Goal: Information Seeking & Learning: Learn about a topic

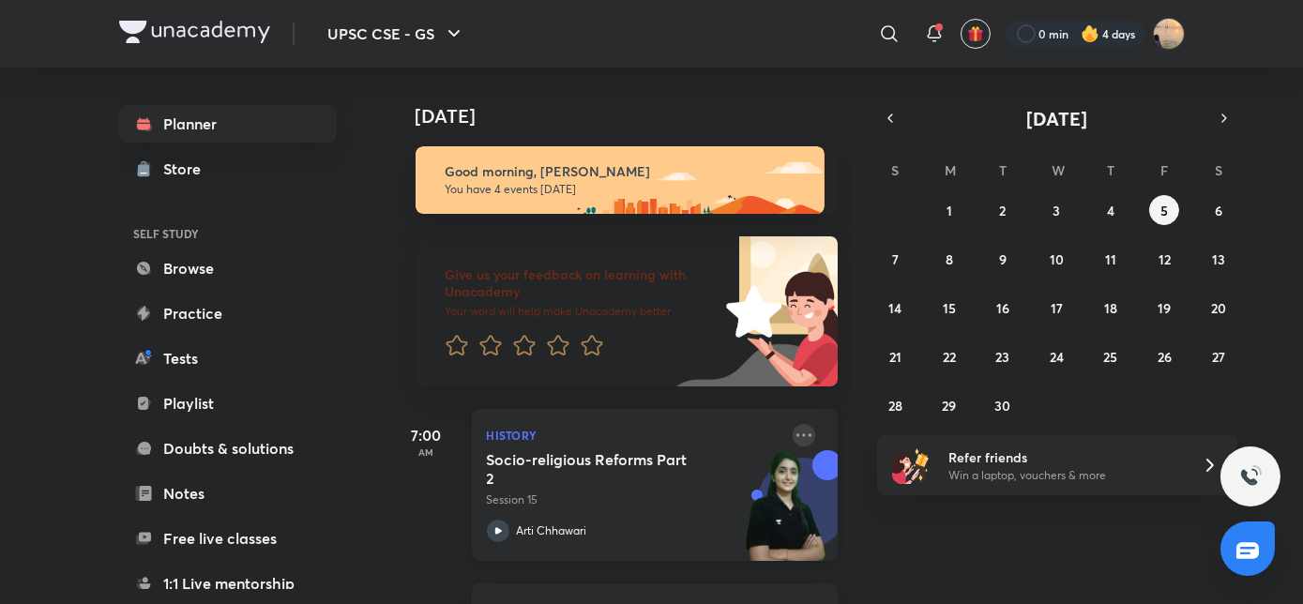
click at [797, 435] on icon at bounding box center [804, 435] width 23 height 23
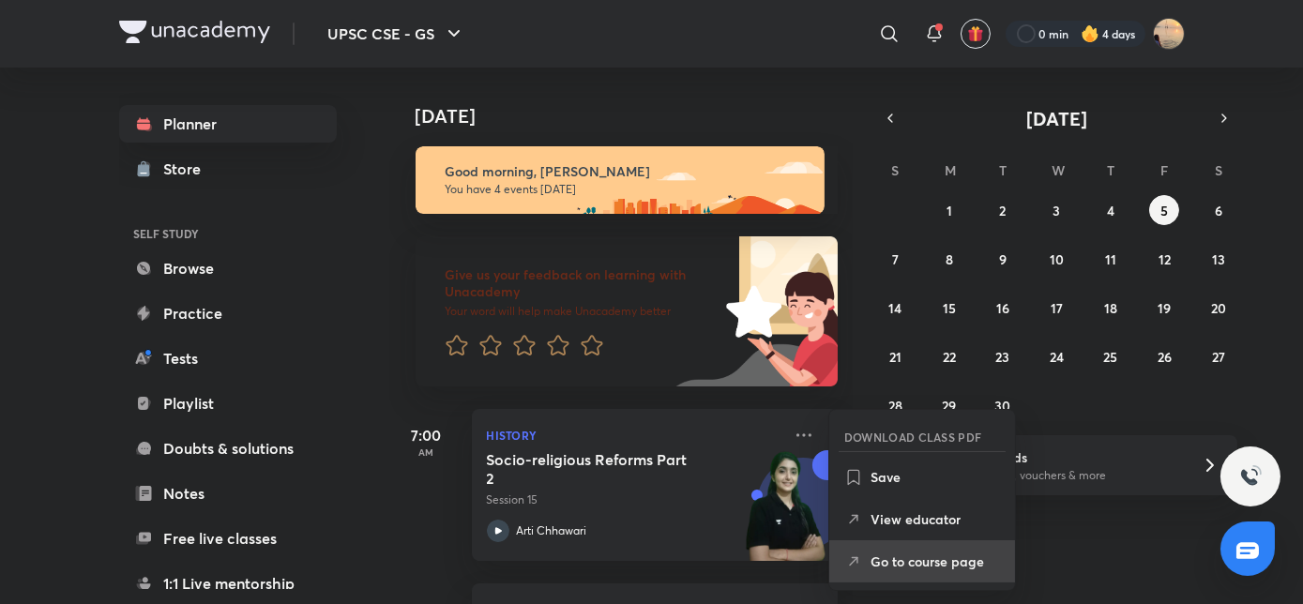
click at [876, 563] on p "Go to course page" at bounding box center [935, 562] width 129 height 20
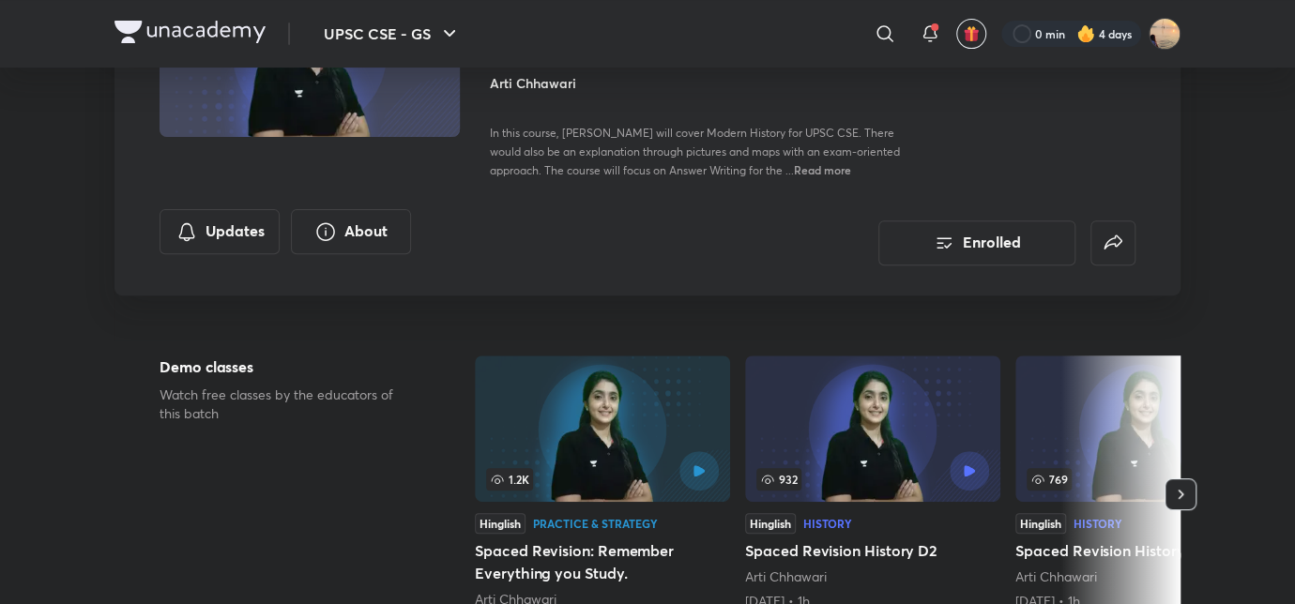
scroll to position [239, 0]
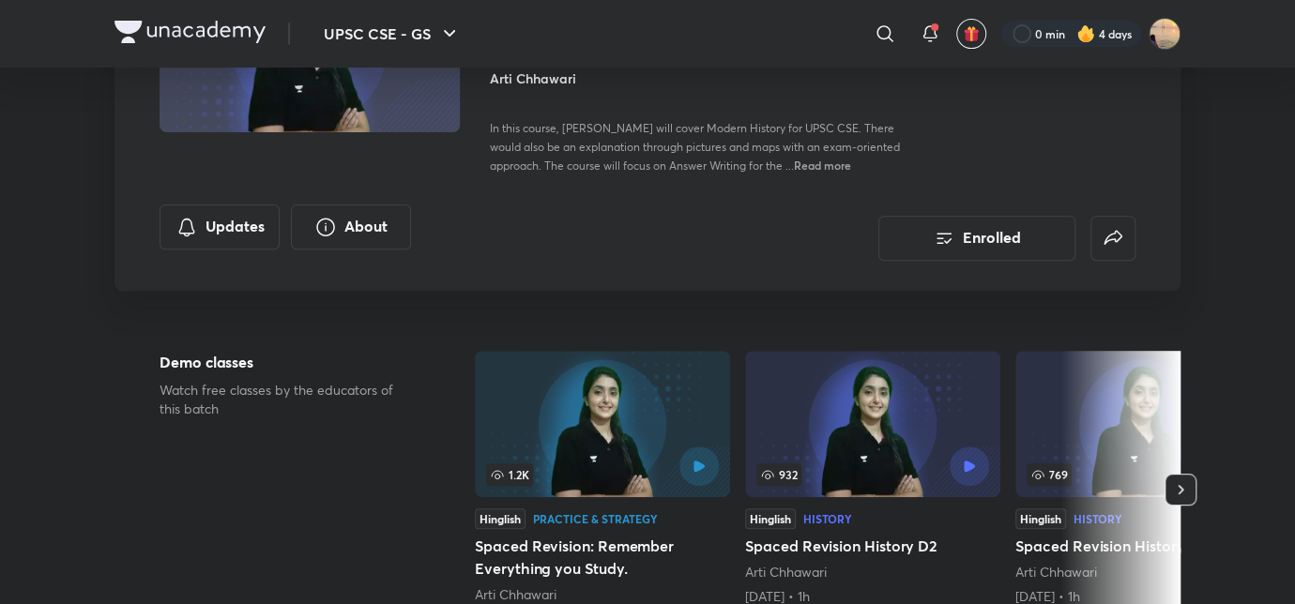
click at [837, 514] on div "History" at bounding box center [827, 518] width 49 height 11
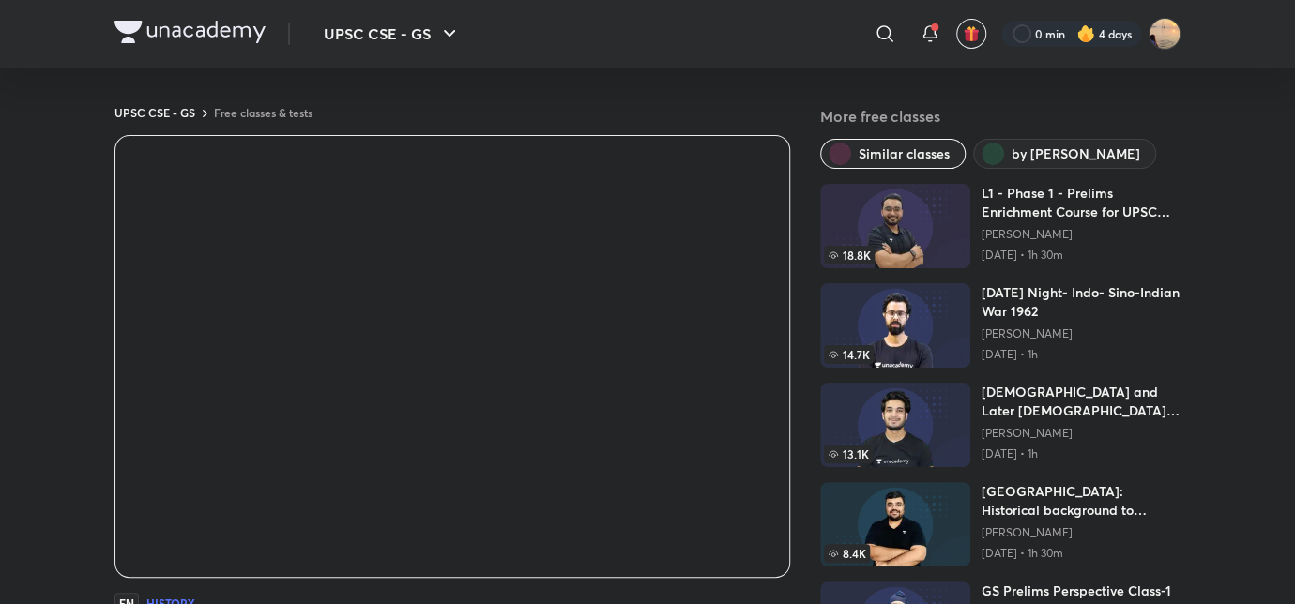
click at [175, 30] on img at bounding box center [189, 32] width 151 height 23
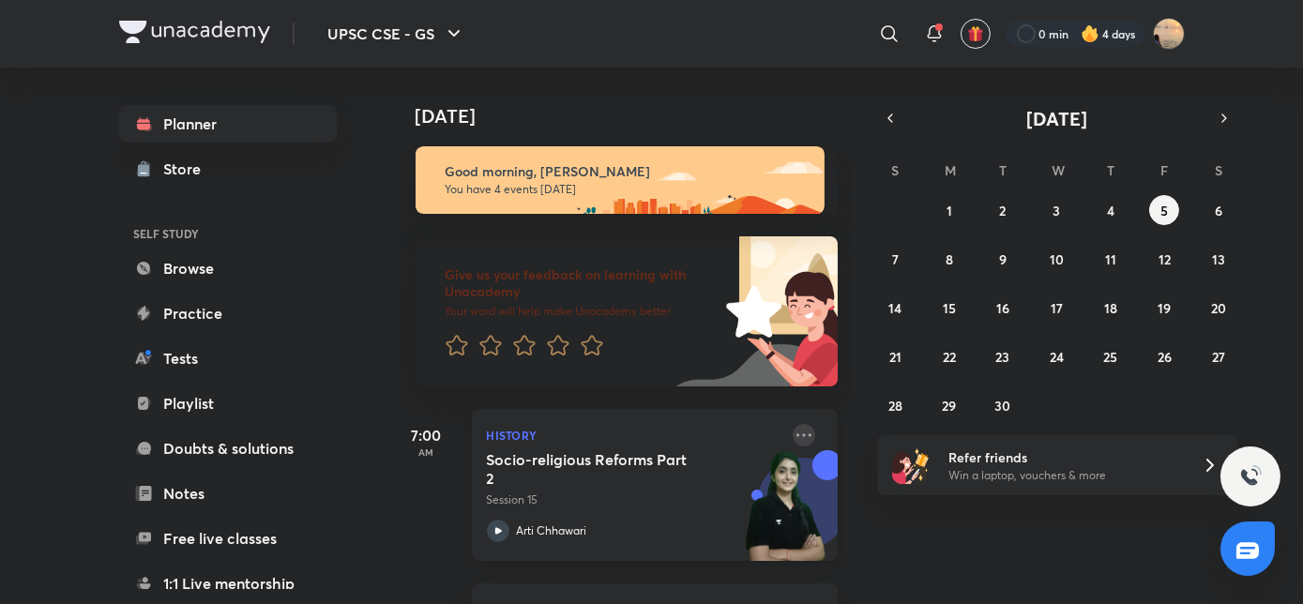
click at [793, 432] on icon at bounding box center [804, 435] width 23 height 23
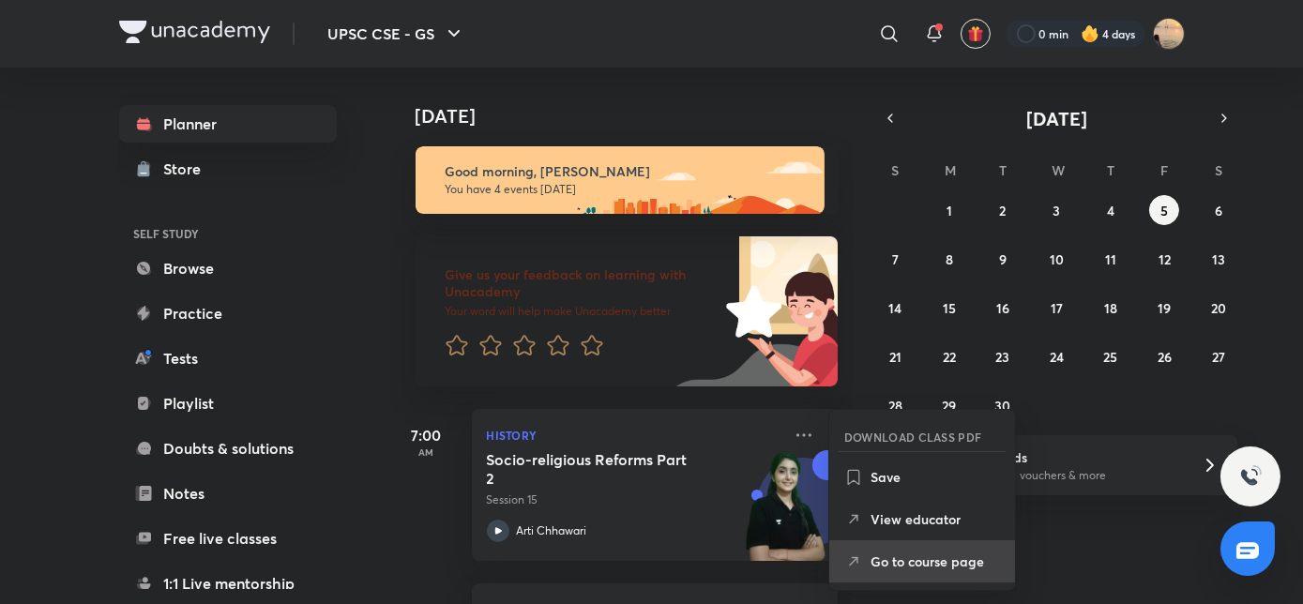
click at [878, 562] on p "Go to course page" at bounding box center [935, 562] width 129 height 20
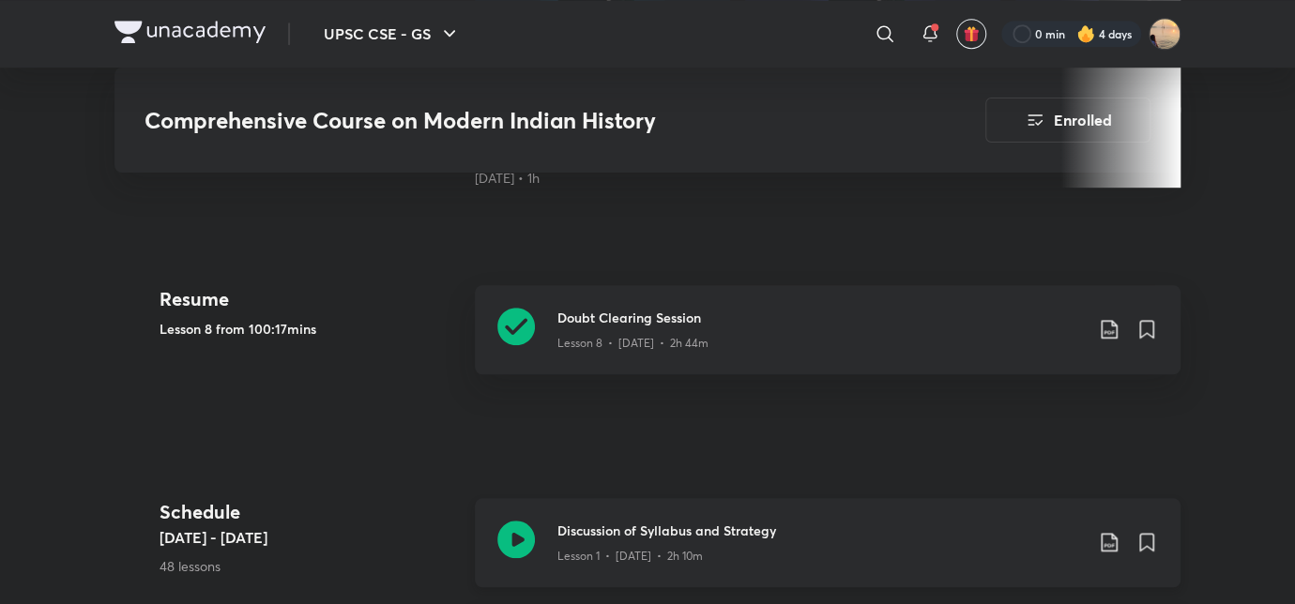
scroll to position [680, 0]
click at [735, 350] on div "Lesson 8 • Aug 28 • 2h 44m" at bounding box center [819, 339] width 525 height 24
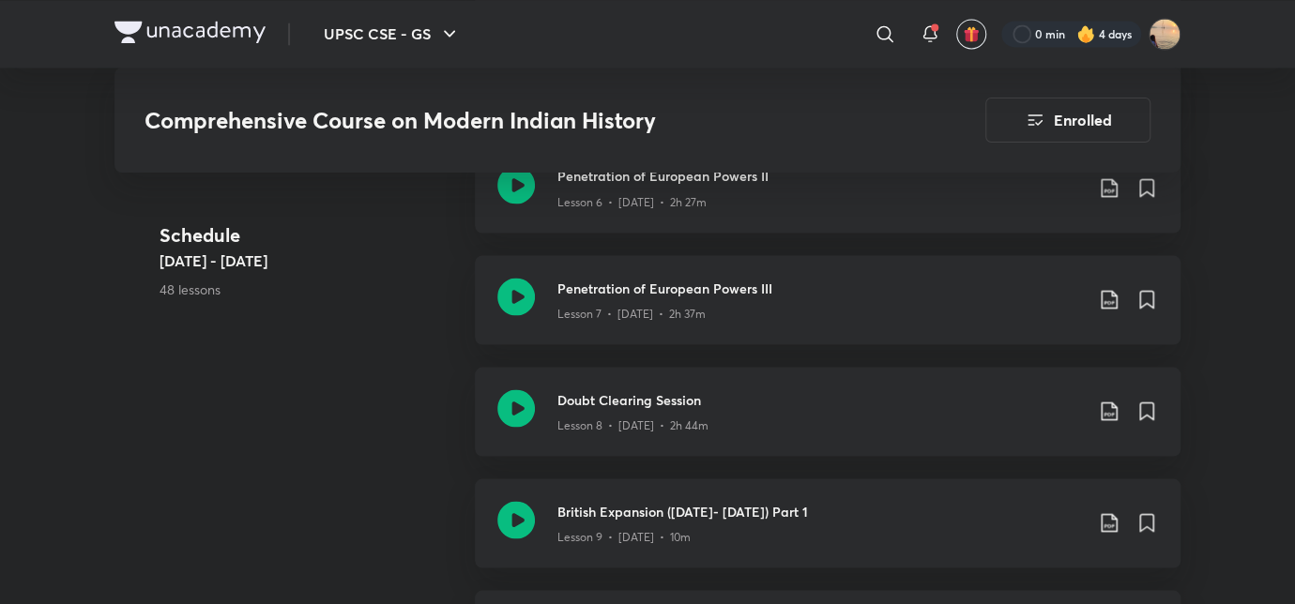
scroll to position [1619, 0]
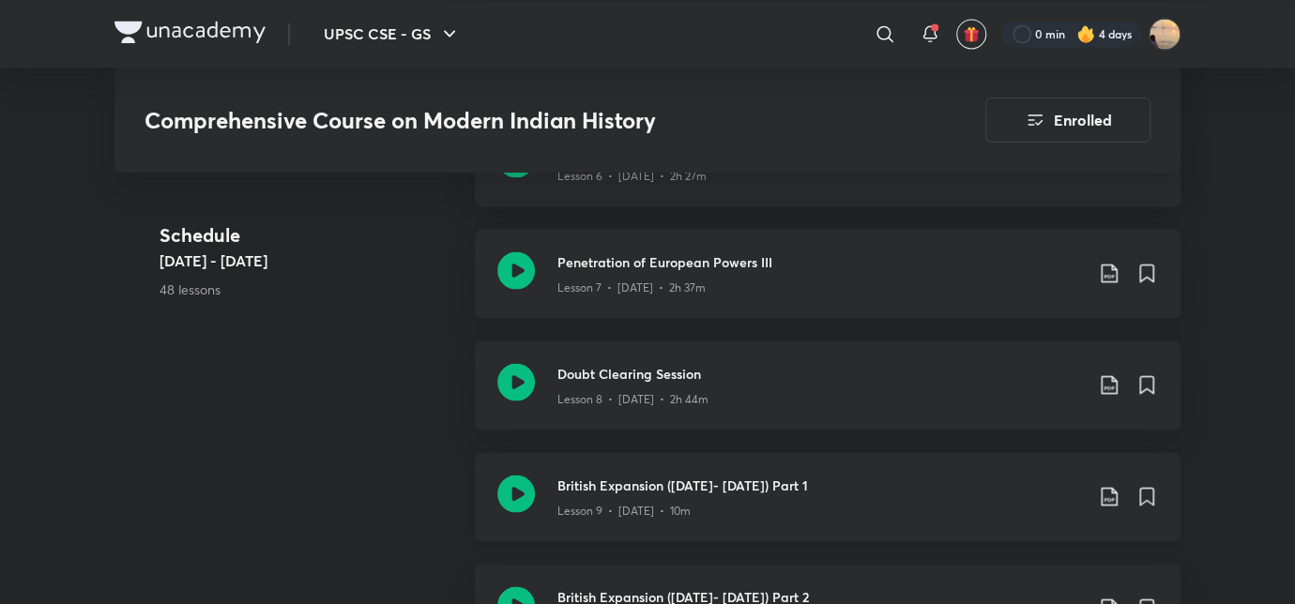
click at [731, 485] on h3 "British Expansion (1757- 1857) Part 1" at bounding box center [819, 485] width 525 height 20
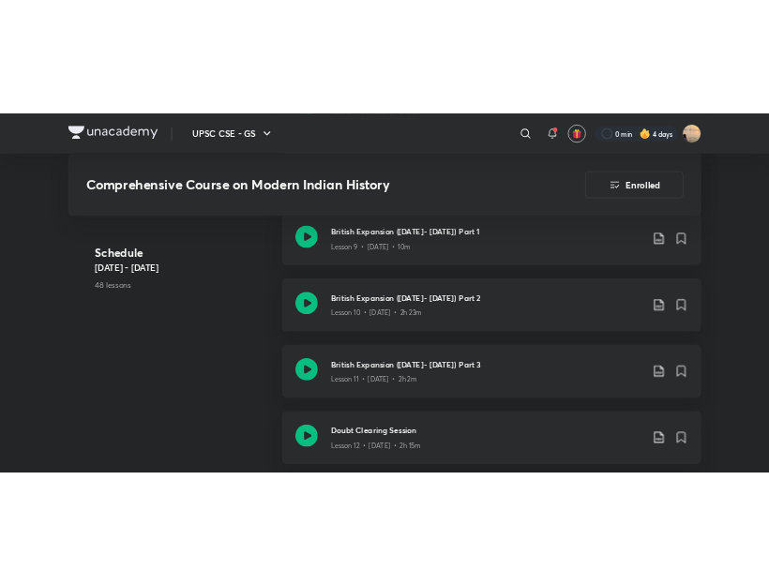
scroll to position [1908, 0]
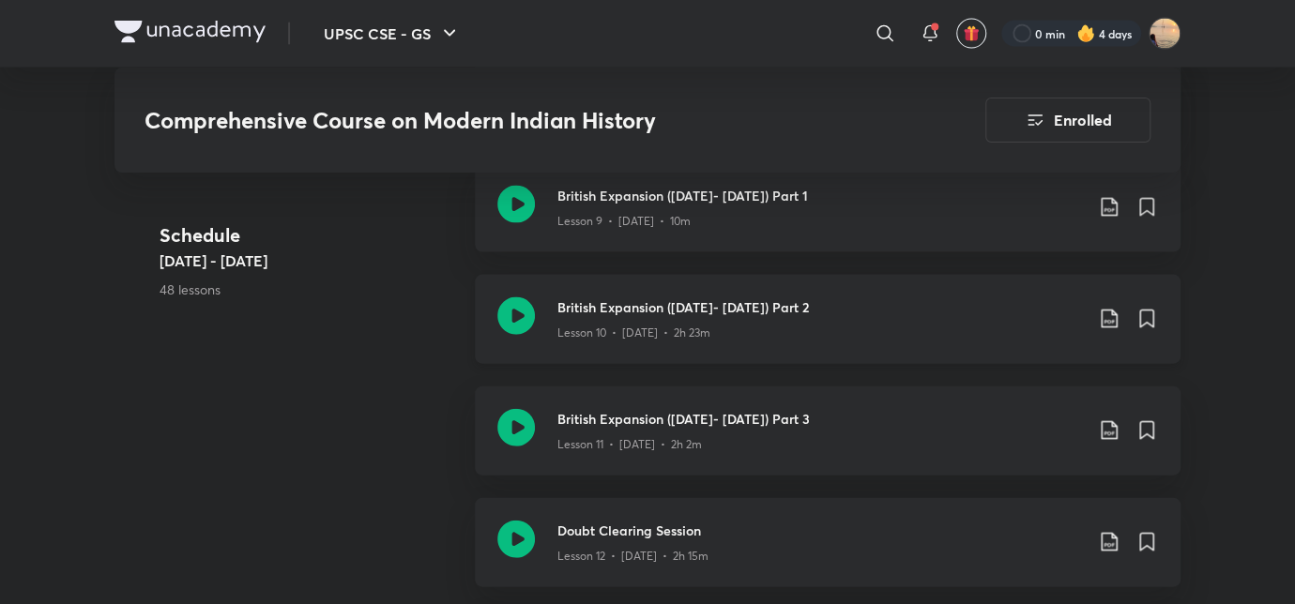
click at [675, 325] on p "Lesson 10 • [DATE] • 2h 23m" at bounding box center [633, 333] width 153 height 17
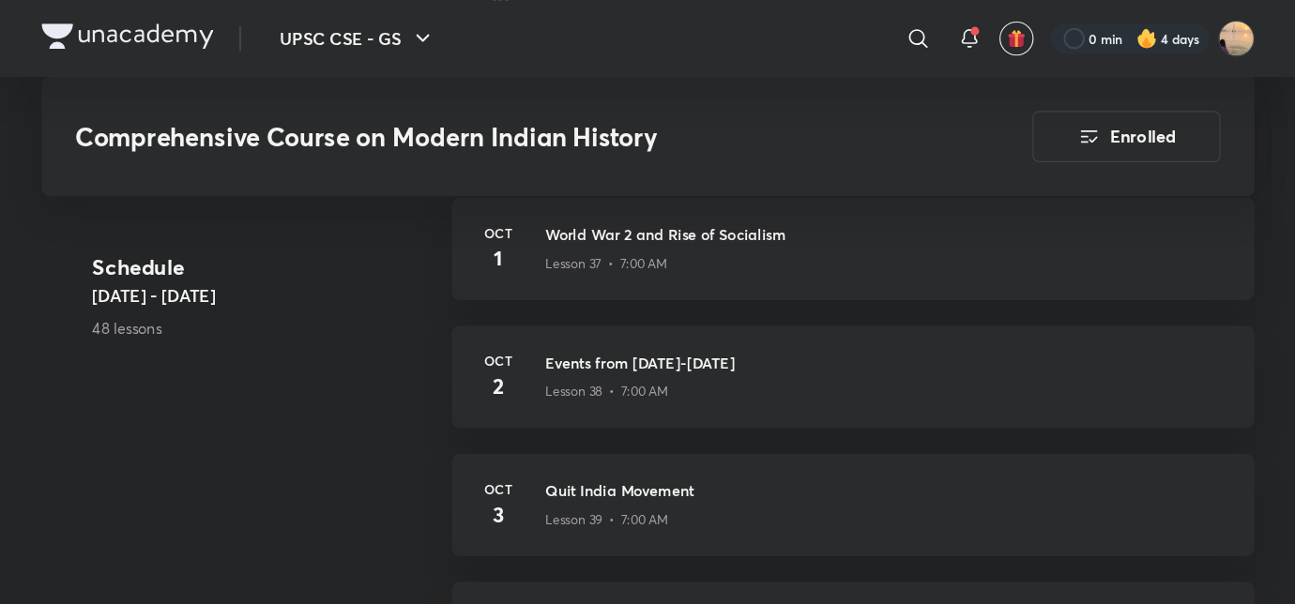
scroll to position [5043, 0]
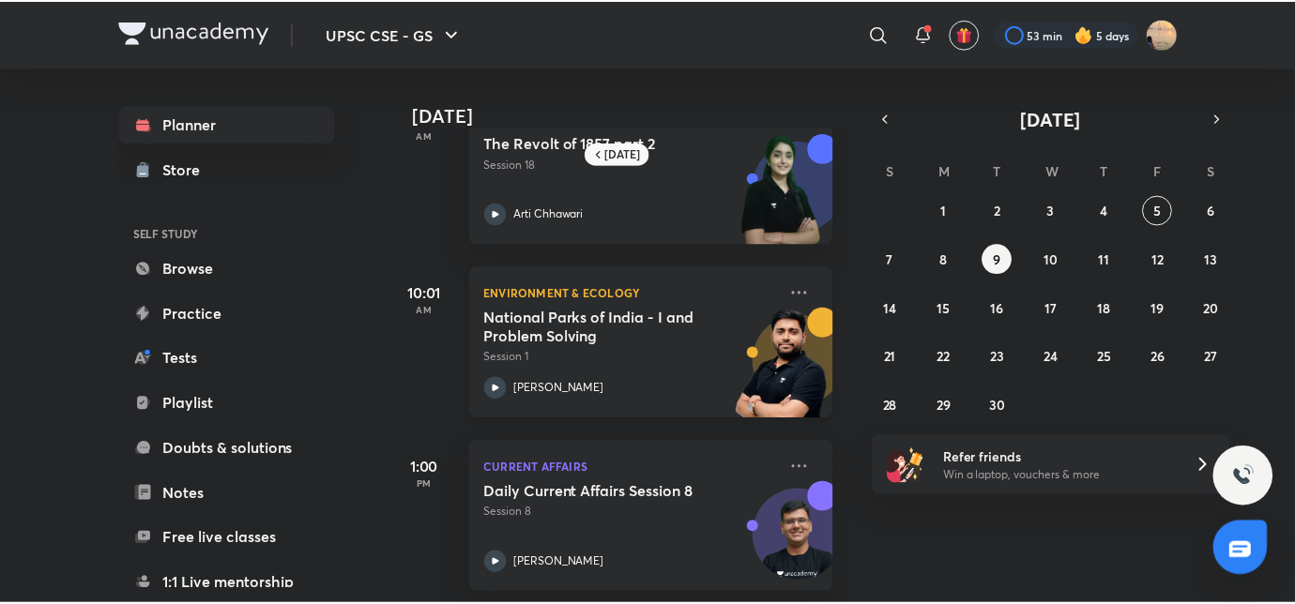
scroll to position [65, 0]
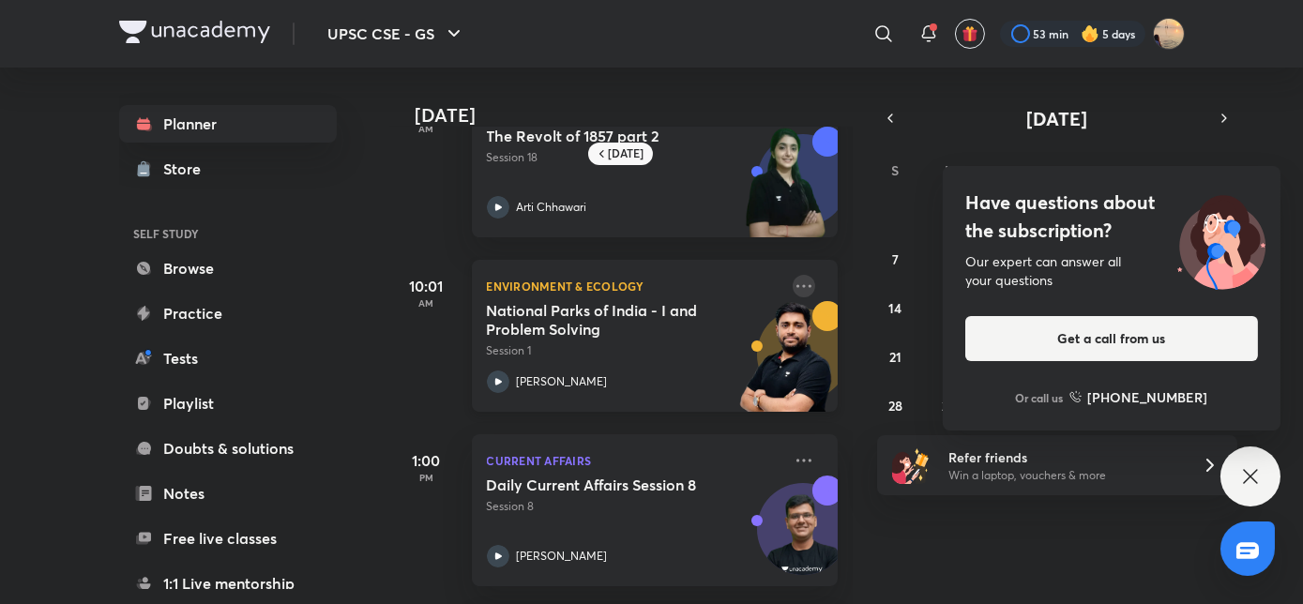
click at [797, 279] on icon at bounding box center [804, 286] width 23 height 23
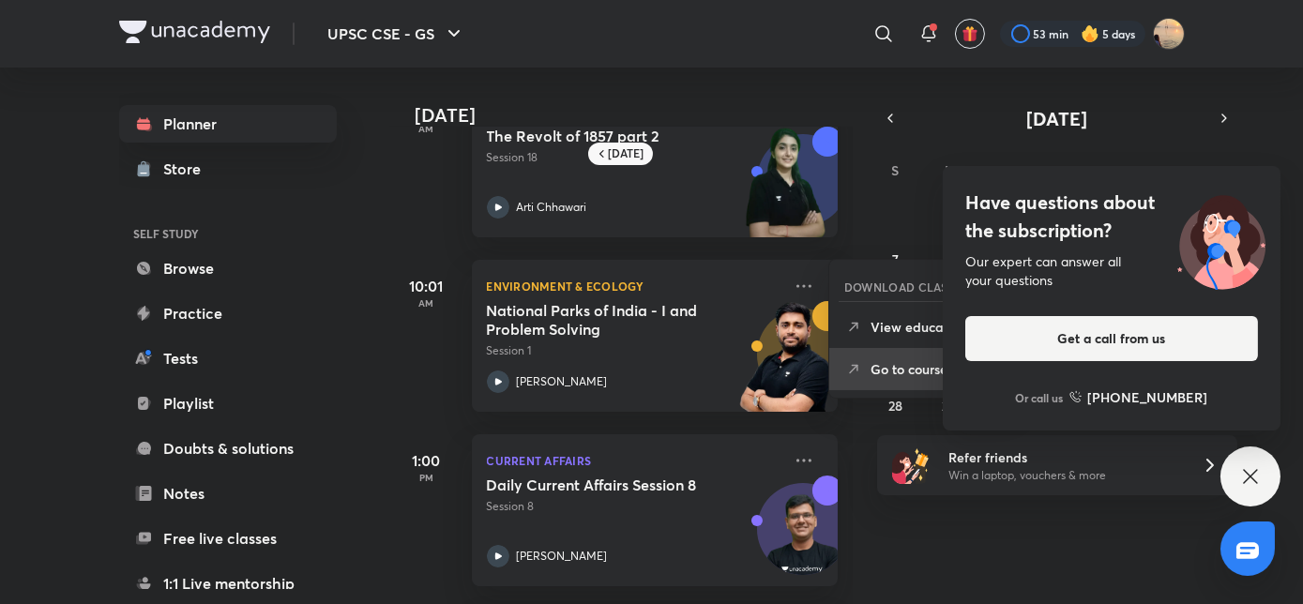
click at [885, 364] on p "Go to course page" at bounding box center [935, 369] width 129 height 20
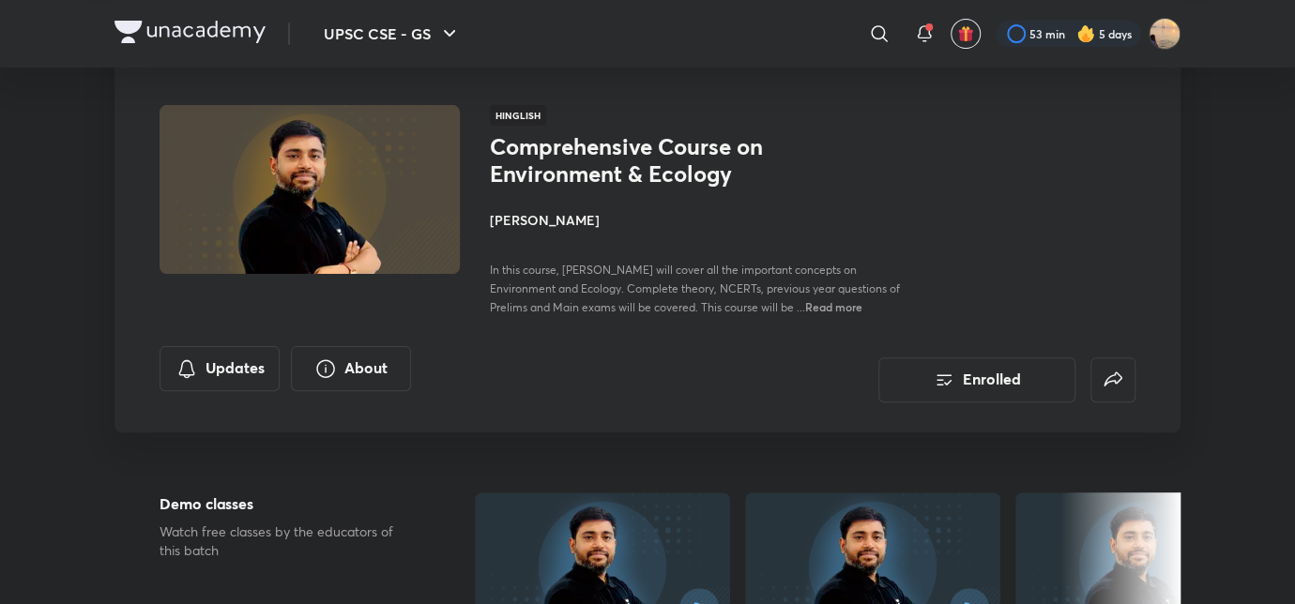
scroll to position [84, 0]
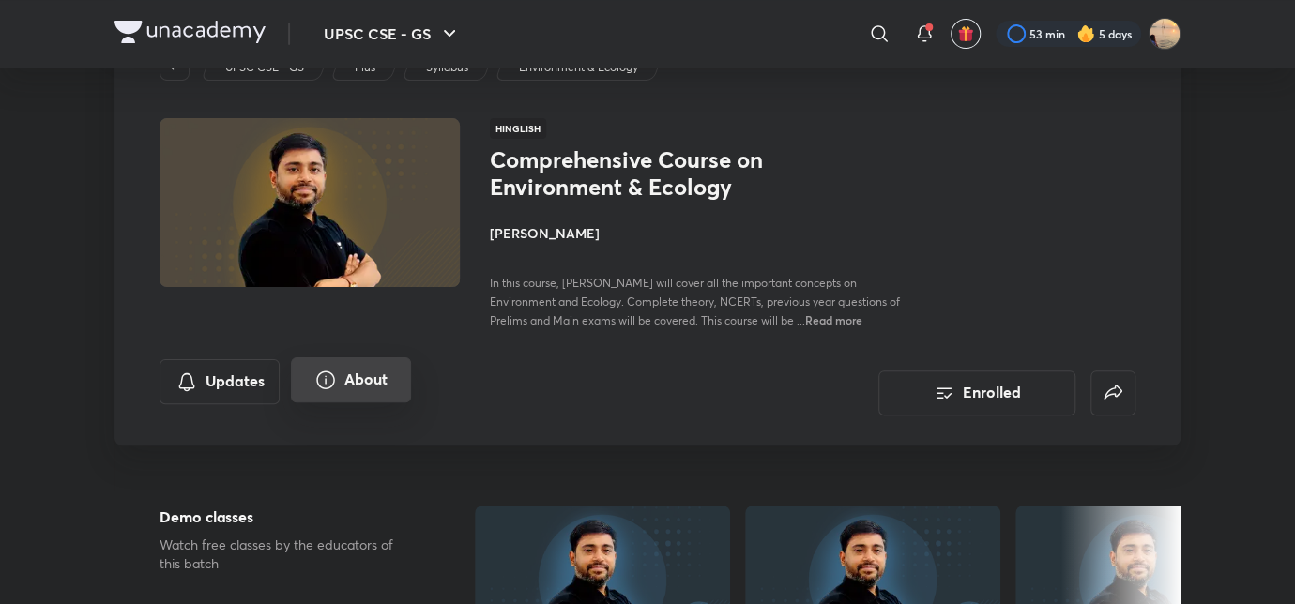
click at [356, 378] on button "About" at bounding box center [351, 379] width 120 height 45
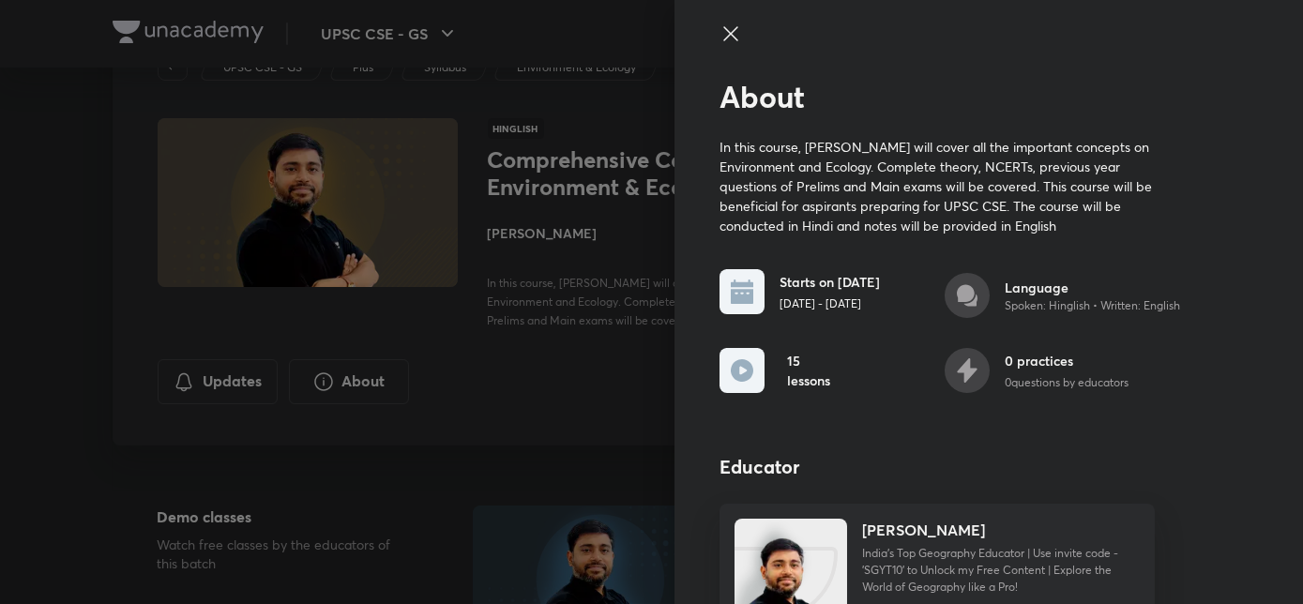
click at [675, 402] on div "About In this course, Sudarshan Gurjar will cover all the important concepts on…" at bounding box center [989, 302] width 629 height 604
click at [591, 417] on div at bounding box center [651, 302] width 1303 height 604
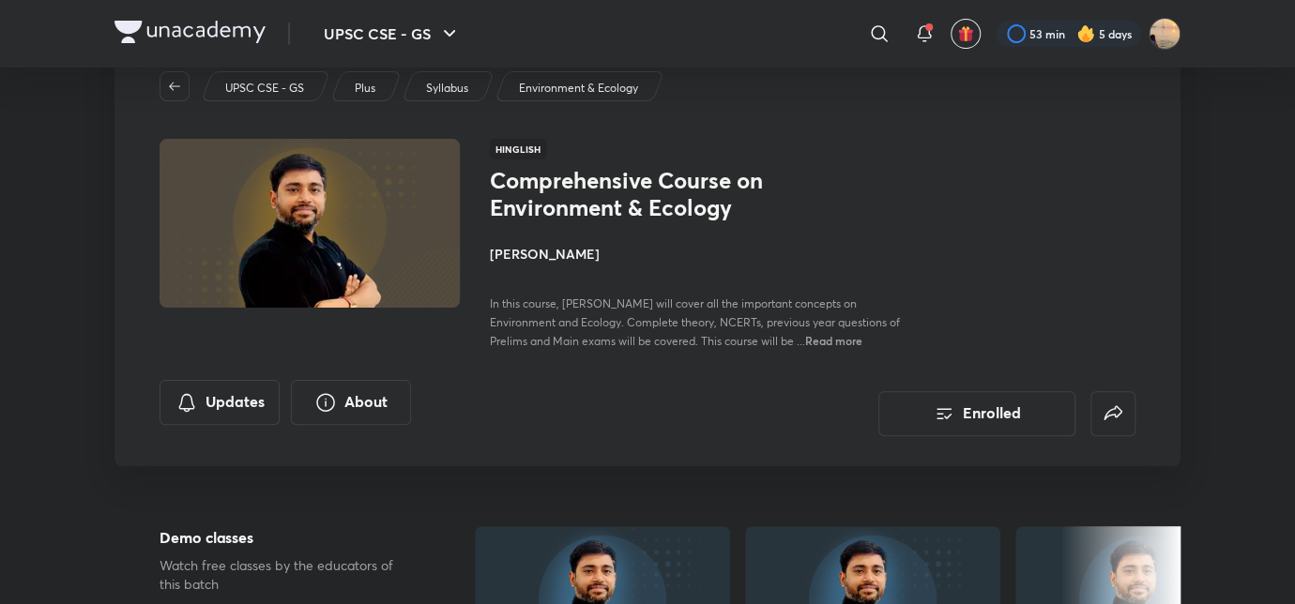
scroll to position [0, 0]
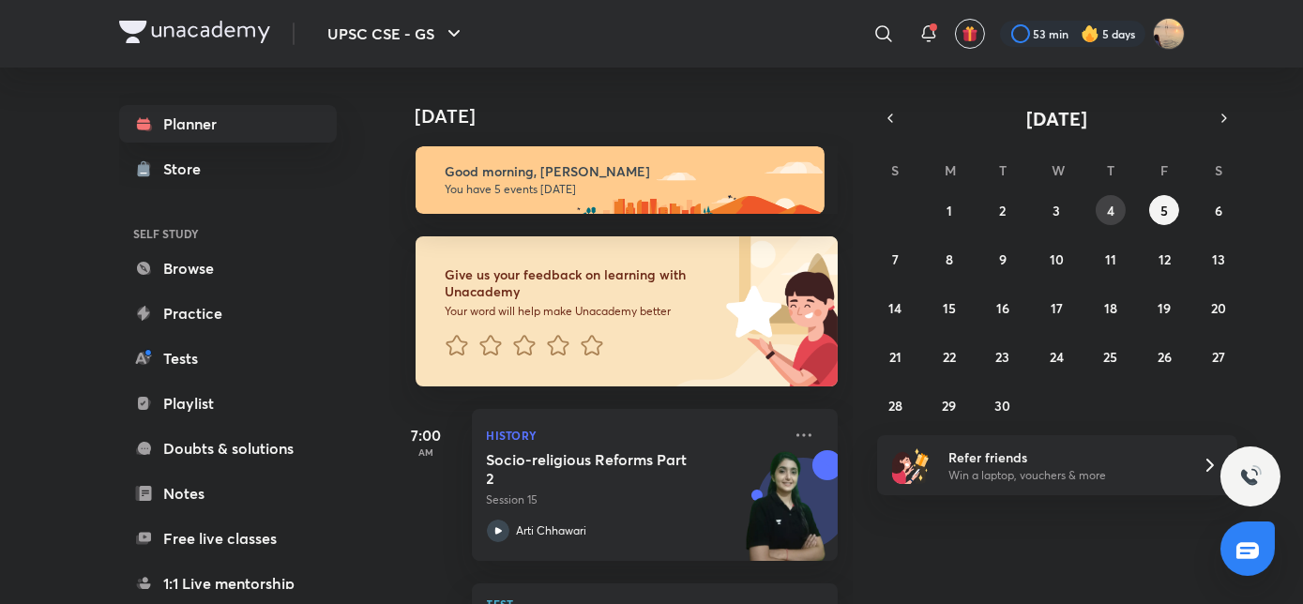
click at [1107, 212] on abbr "4" at bounding box center [1111, 211] width 8 height 18
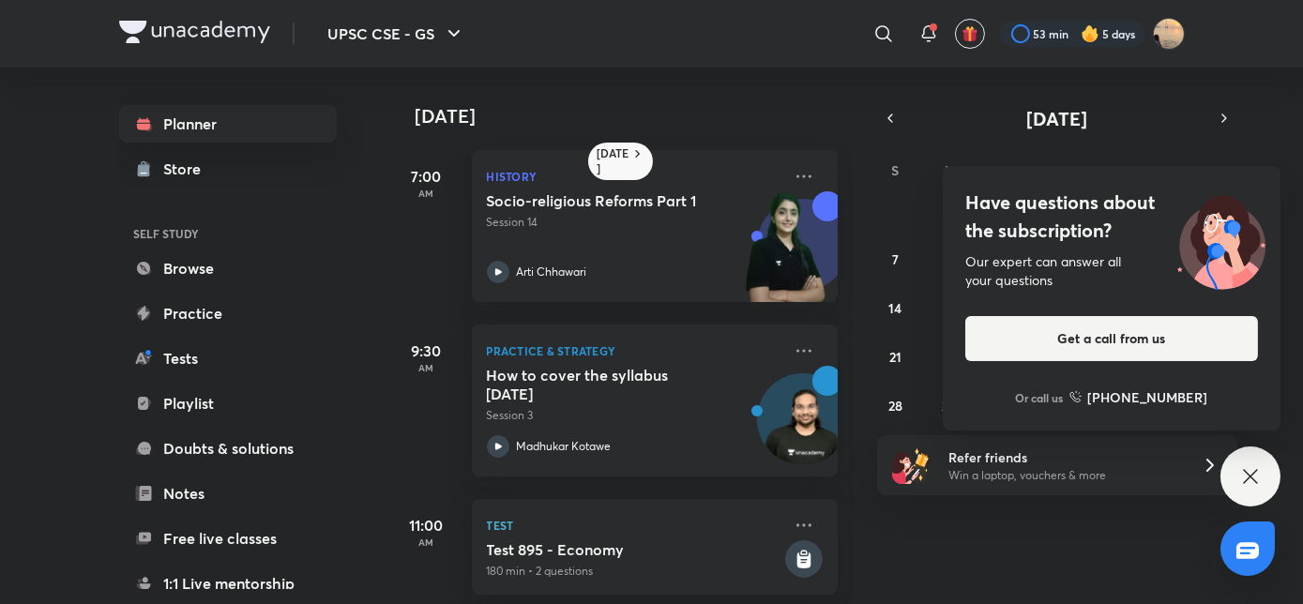
click at [1263, 461] on div "Have questions about the subscription? Our expert can answer all your questions…" at bounding box center [1251, 477] width 60 height 60
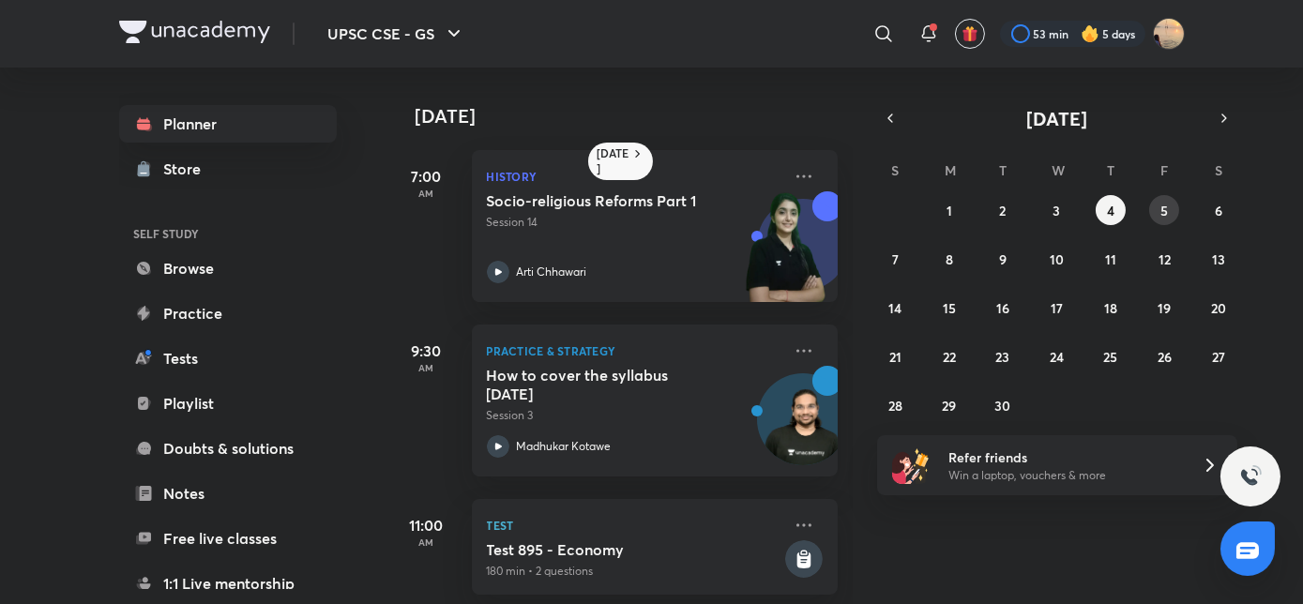
click at [1168, 205] on abbr "5" at bounding box center [1164, 211] width 8 height 18
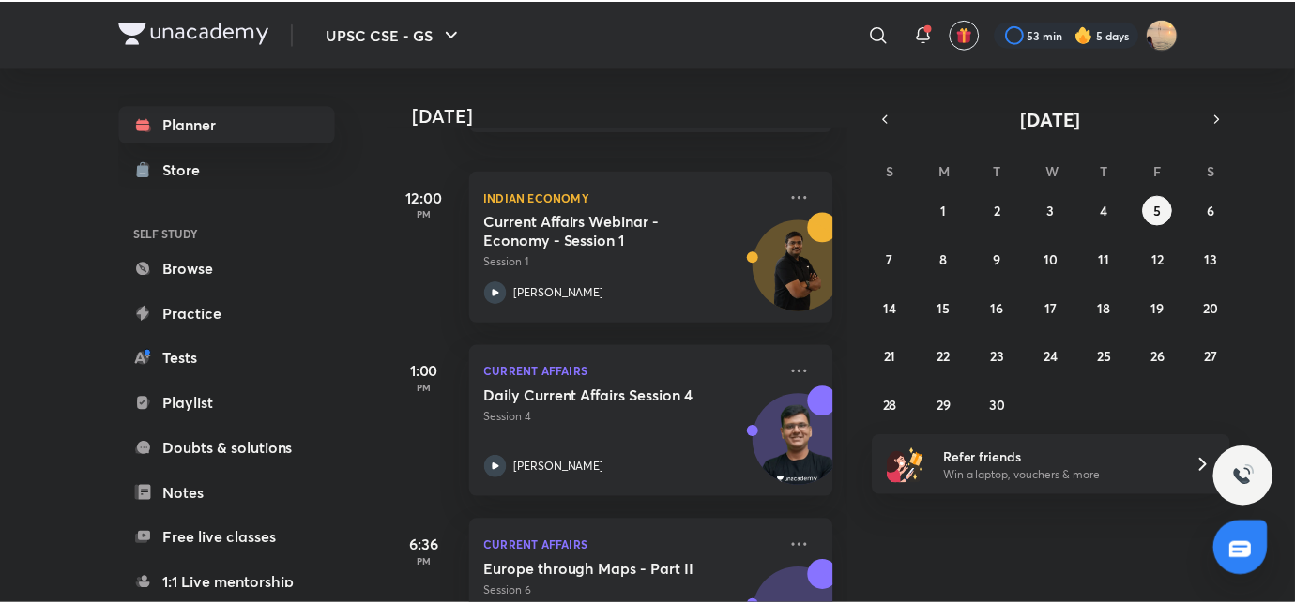
scroll to position [535, 0]
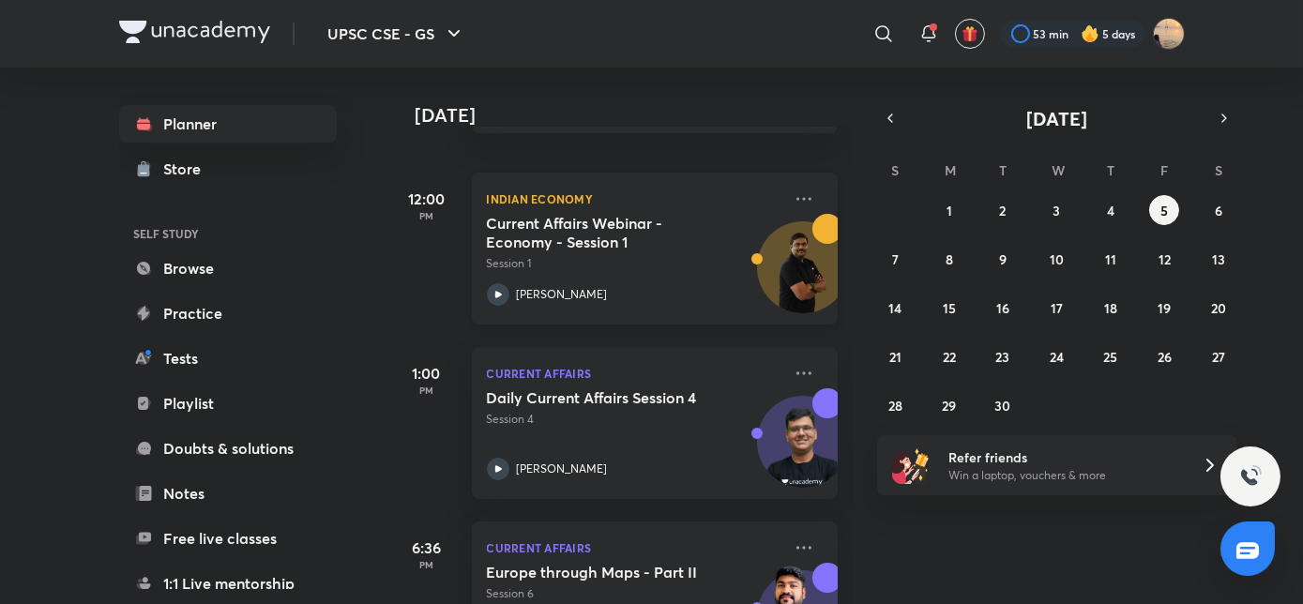
click at [805, 200] on div "Indian Economy Current Affairs Webinar - Economy - Session 1 Session 1 Shyam Sh…" at bounding box center [655, 249] width 366 height 152
click at [793, 201] on icon at bounding box center [804, 199] width 23 height 23
click at [793, 194] on icon at bounding box center [804, 199] width 23 height 23
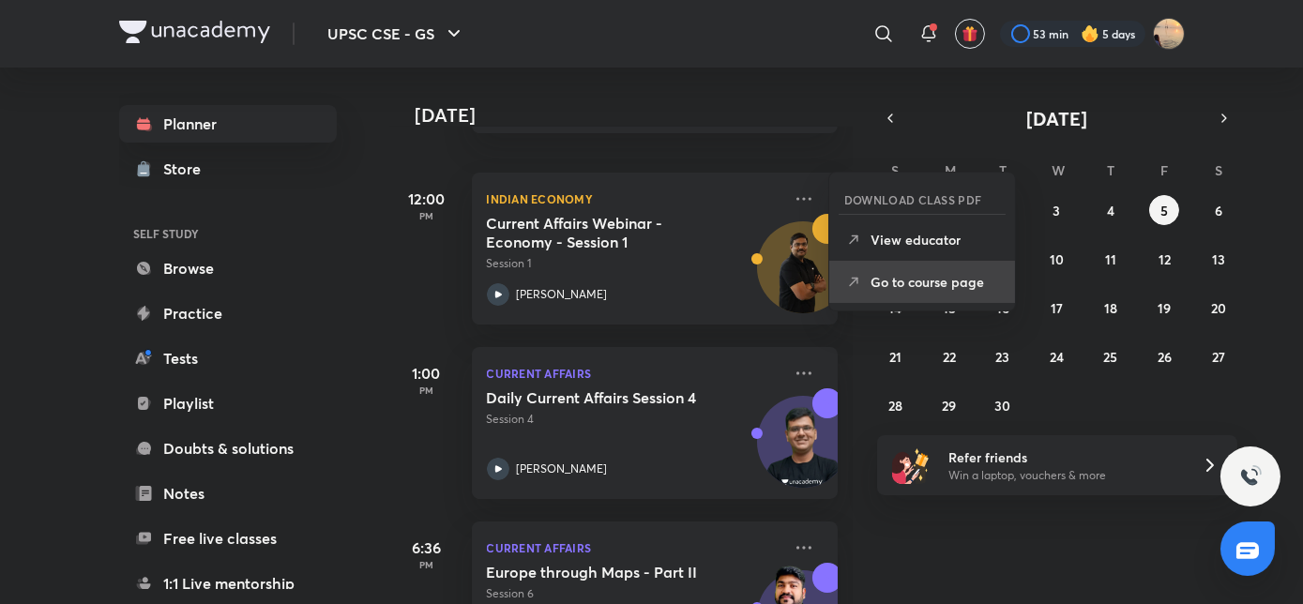
click at [875, 286] on p "Go to course page" at bounding box center [935, 282] width 129 height 20
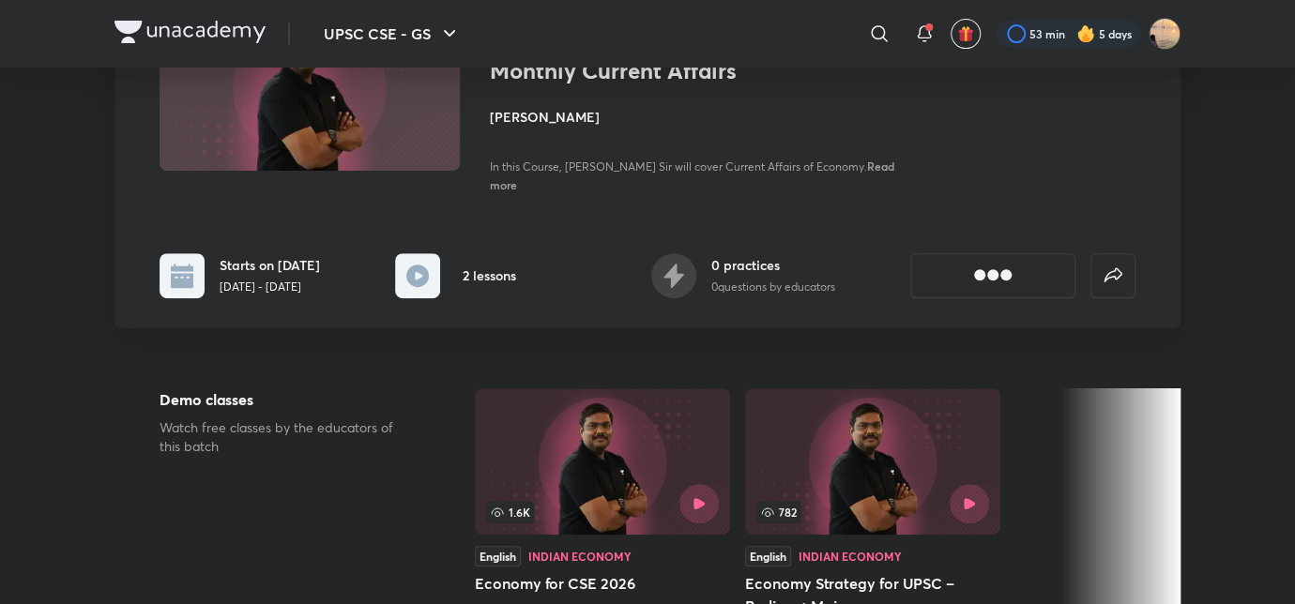
scroll to position [202, 0]
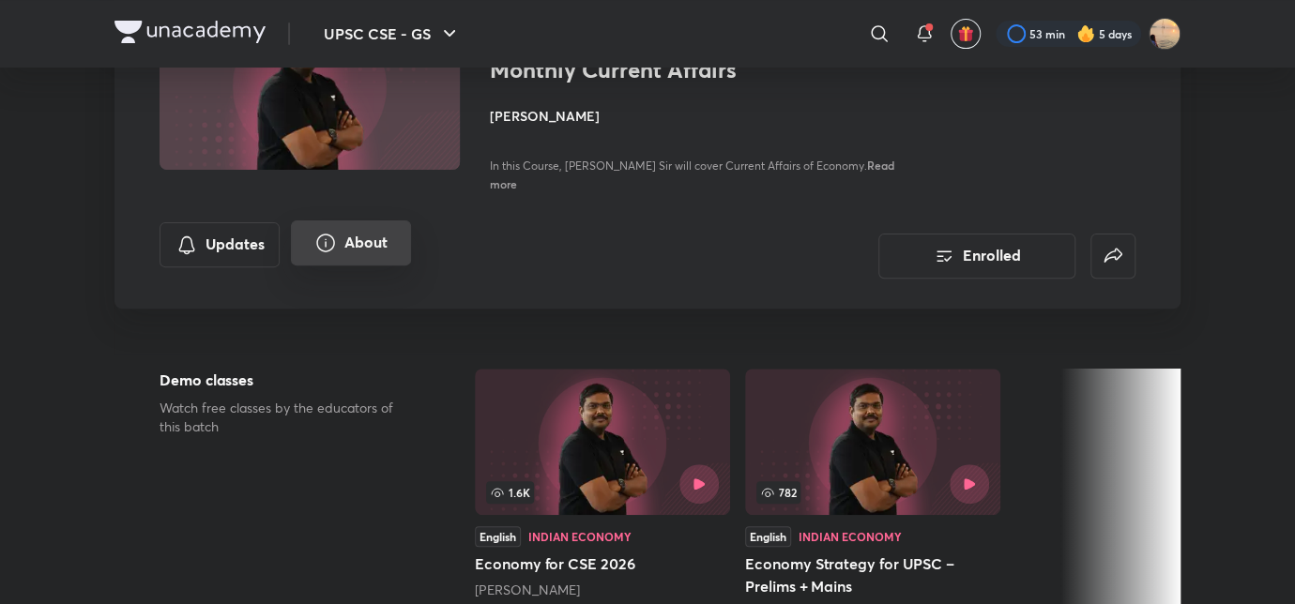
click at [355, 234] on button "About" at bounding box center [351, 242] width 120 height 45
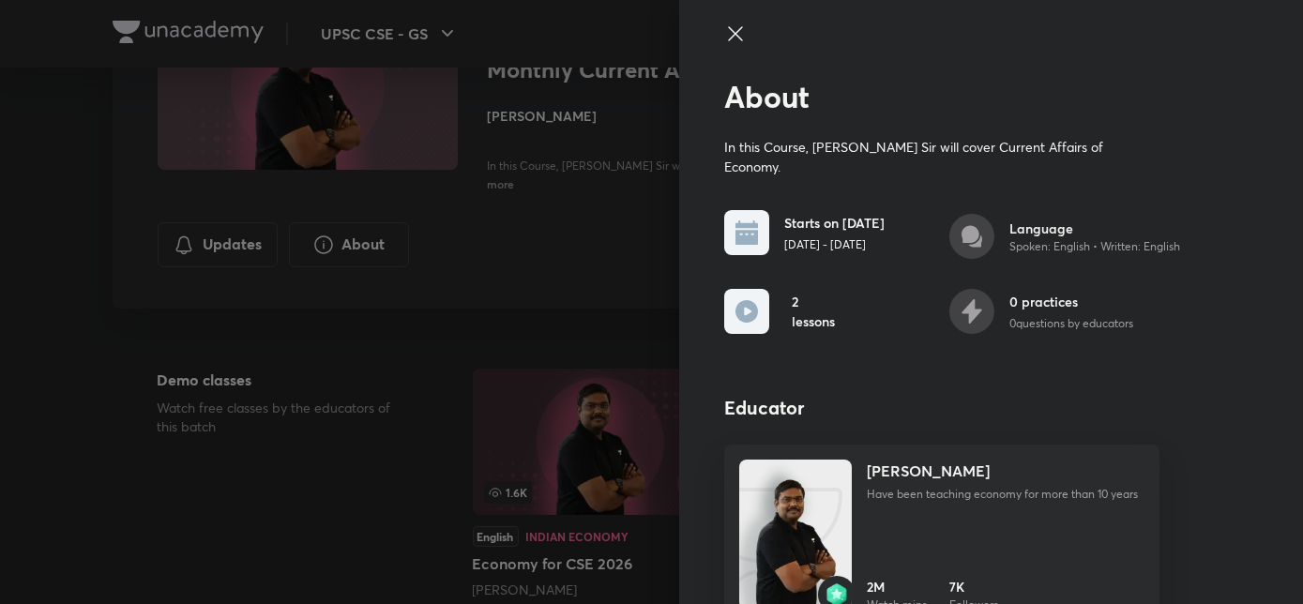
click at [503, 224] on div at bounding box center [651, 302] width 1303 height 604
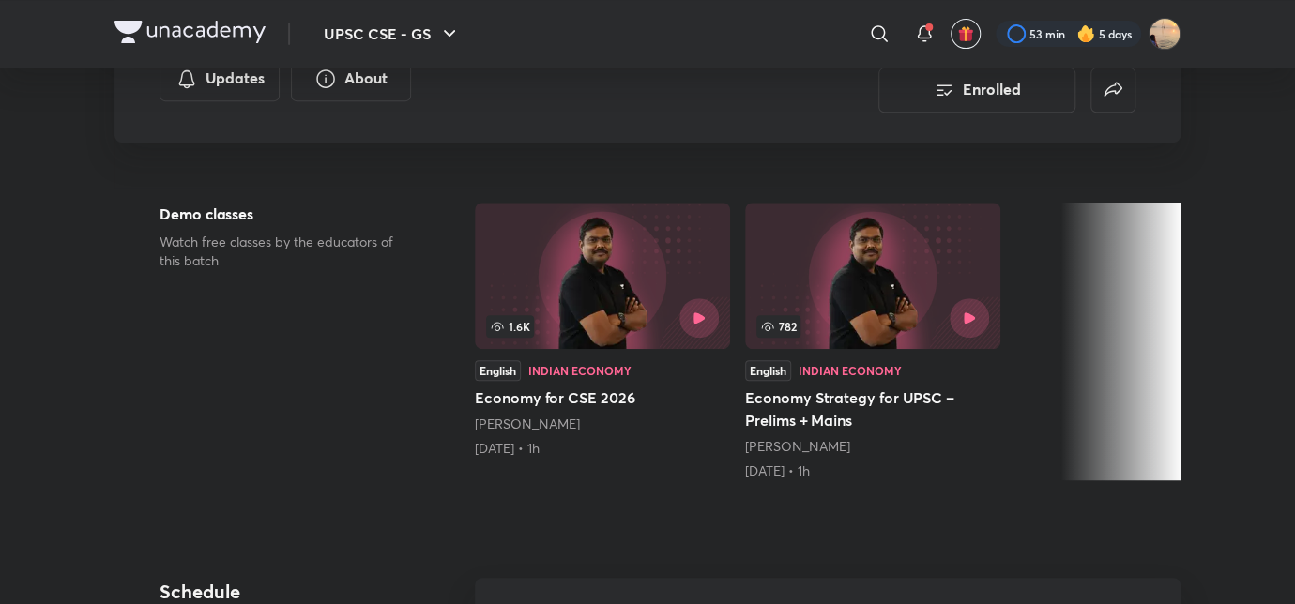
scroll to position [367, 0]
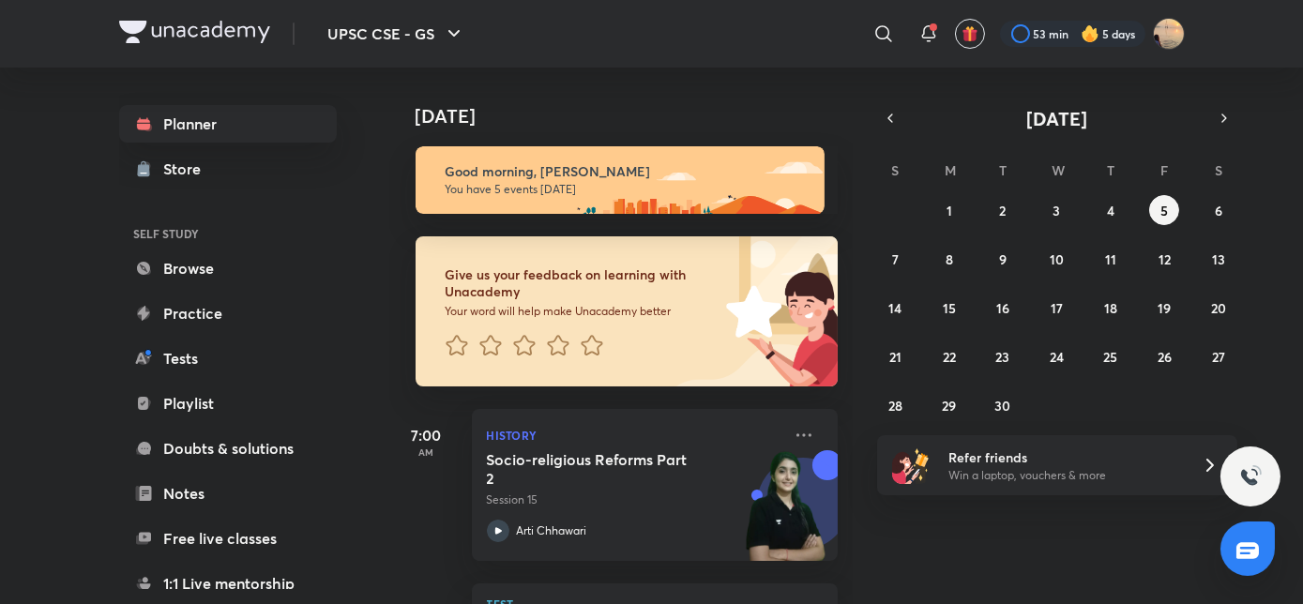
scroll to position [632, 0]
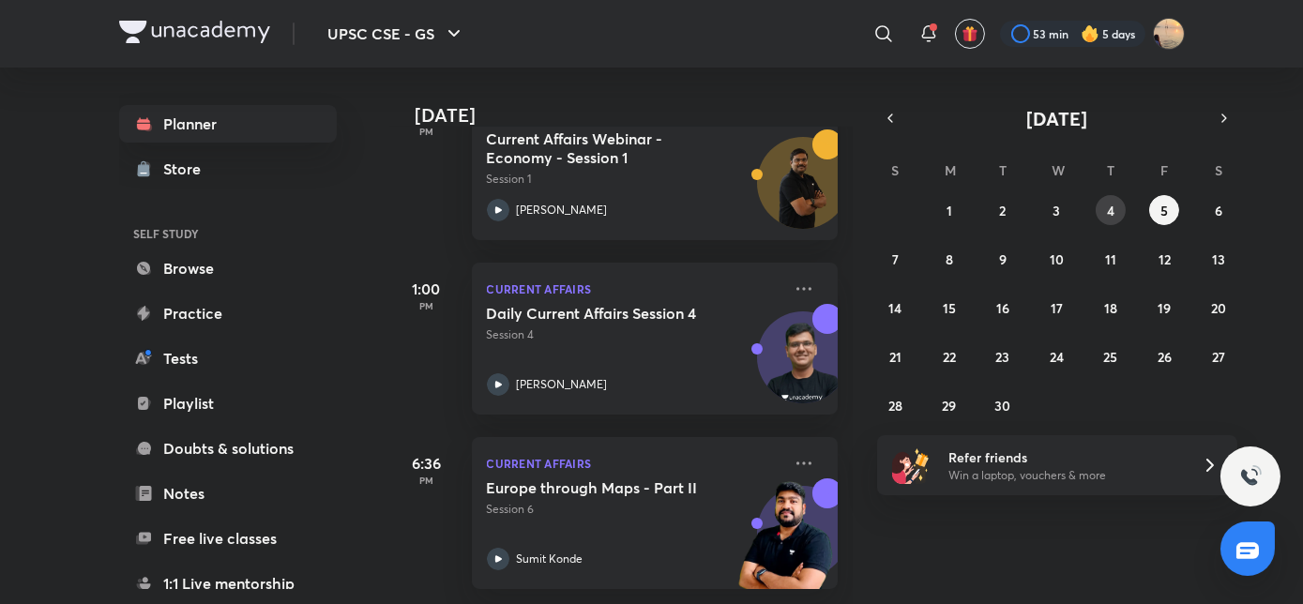
click at [1109, 217] on abbr "4" at bounding box center [1111, 211] width 8 height 18
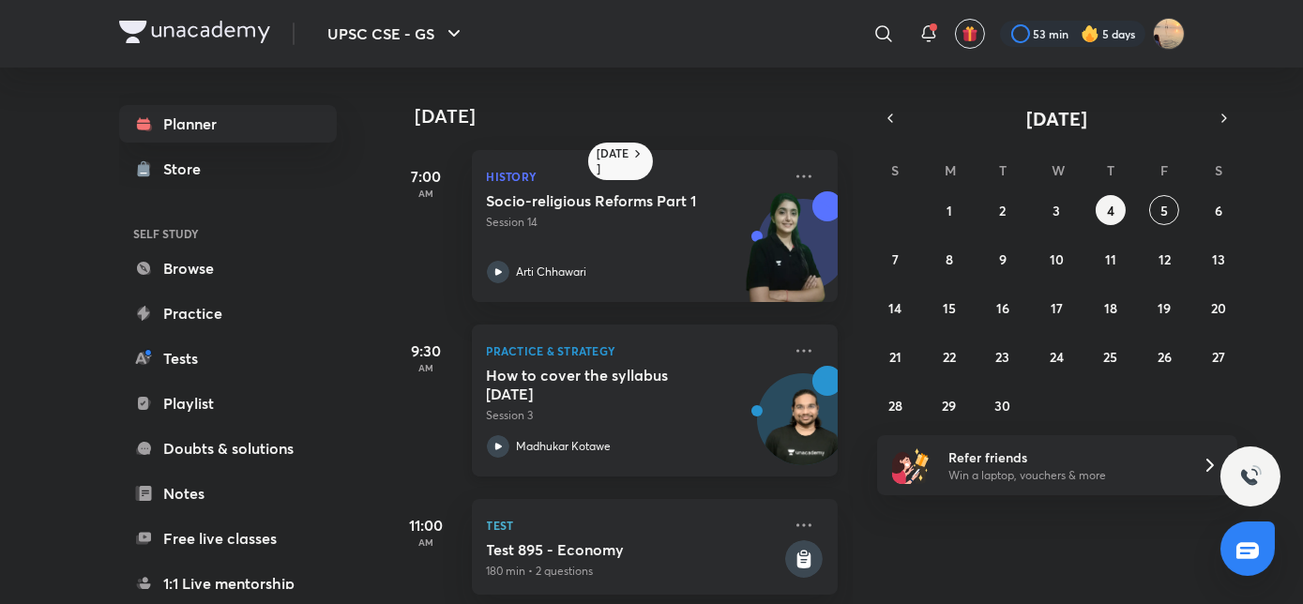
click at [582, 377] on h5 "How to cover the syllabus in 9 months" at bounding box center [604, 385] width 234 height 38
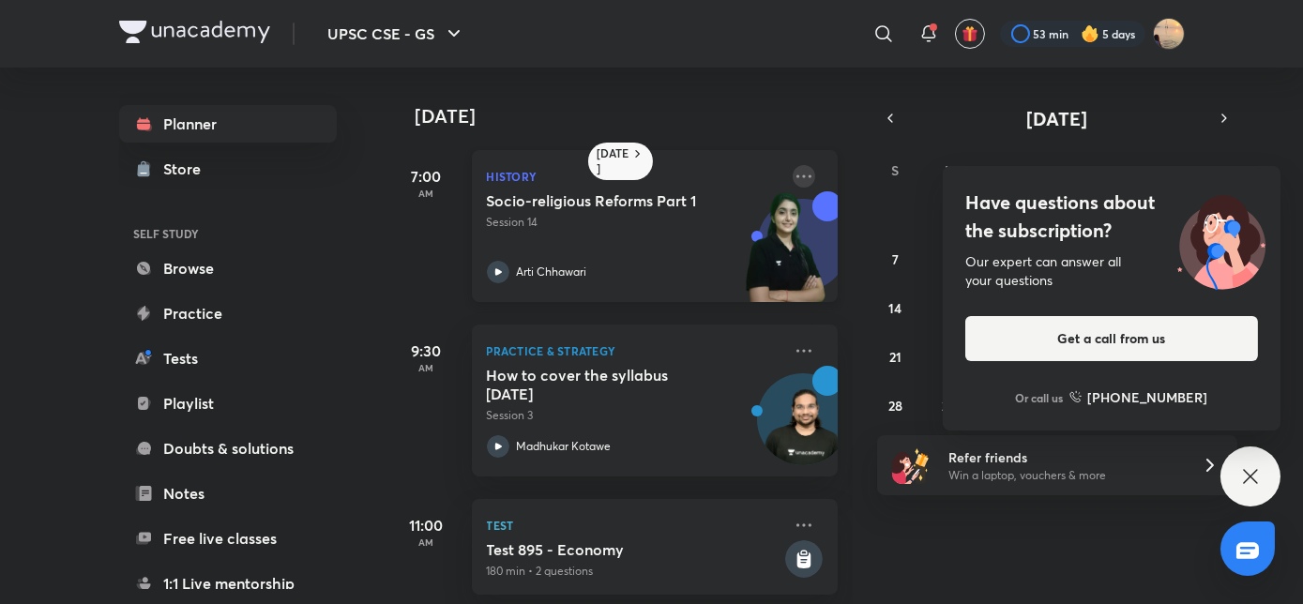
click at [801, 171] on icon at bounding box center [804, 176] width 23 height 23
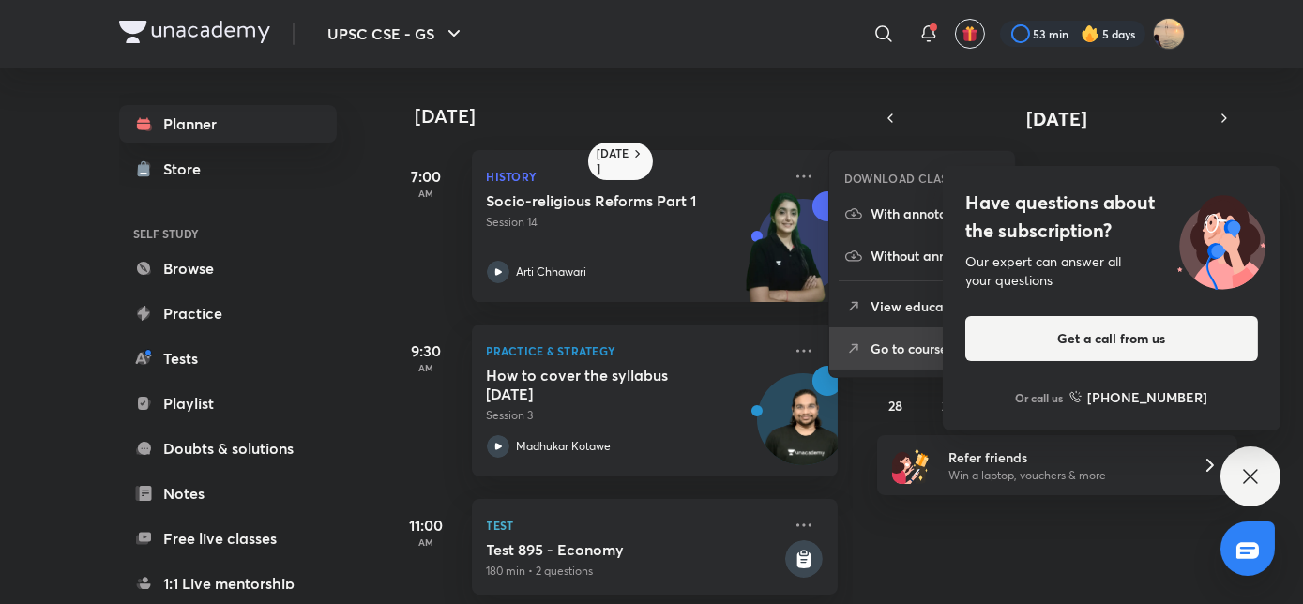
click at [874, 359] on li "Go to course page" at bounding box center [922, 348] width 186 height 42
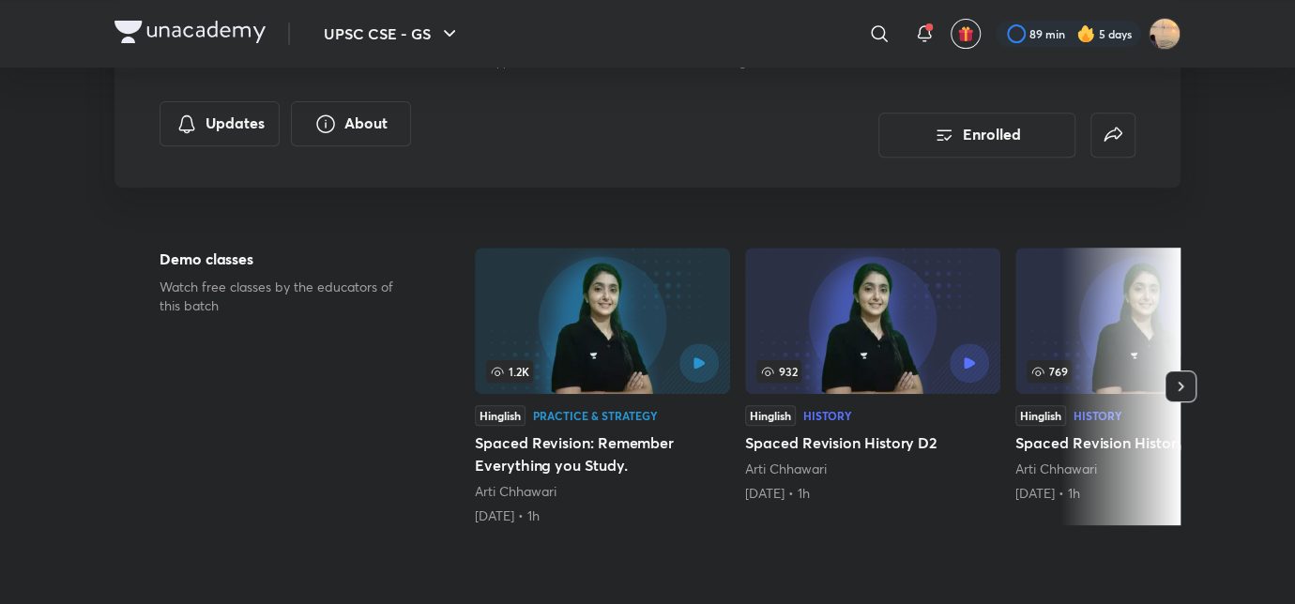
scroll to position [343, 0]
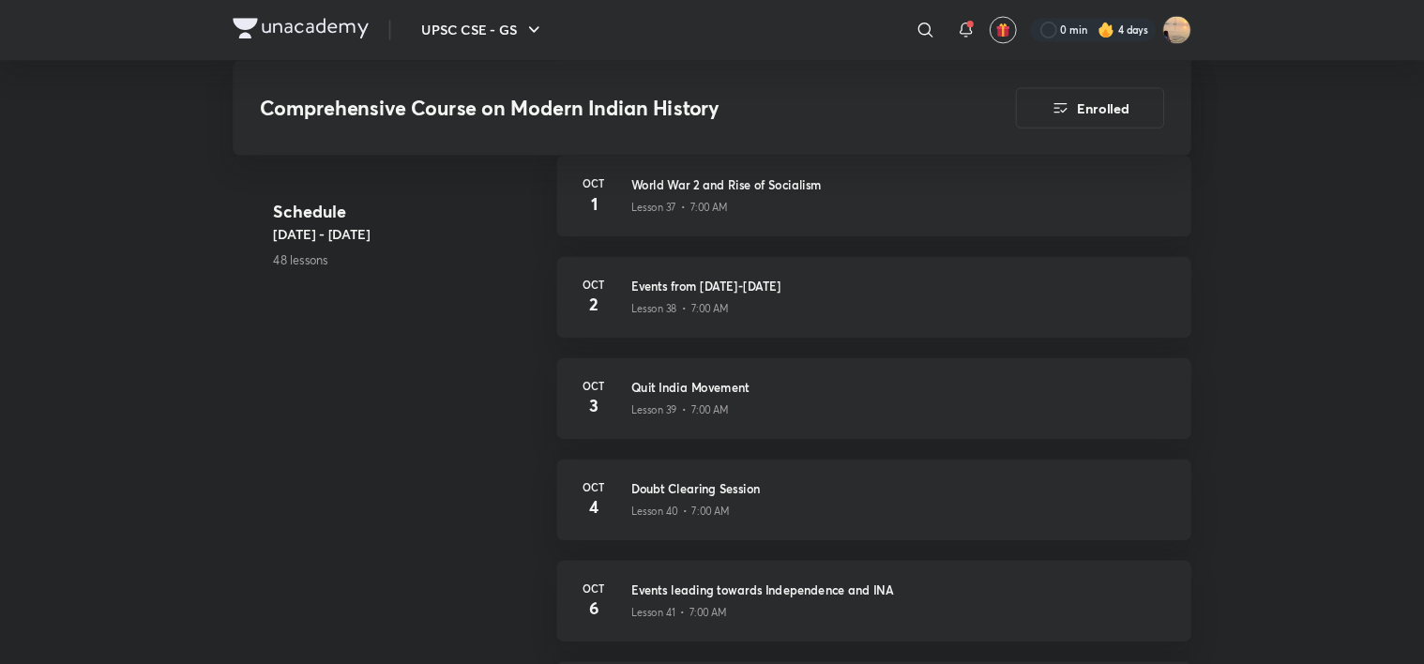
scroll to position [5043, 0]
